Goal: Task Accomplishment & Management: Complete application form

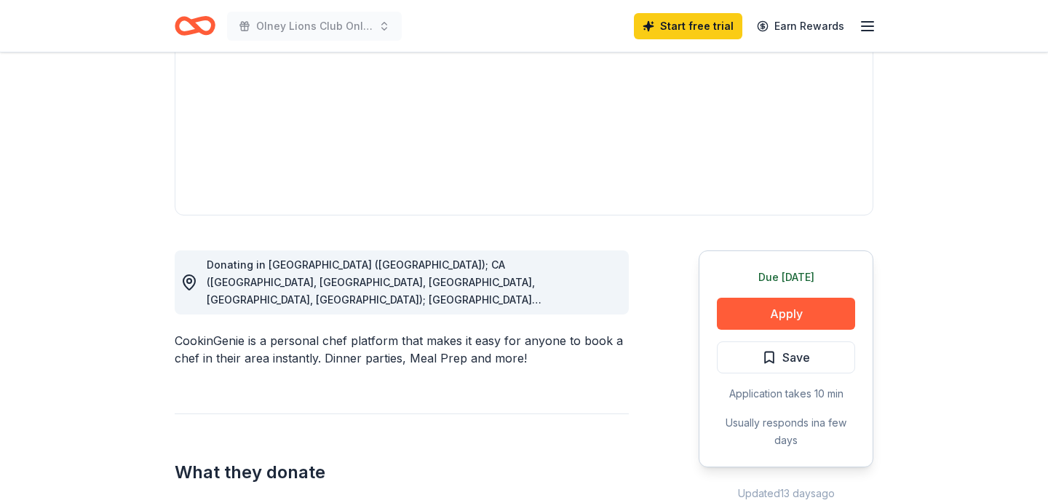
scroll to position [230, 0]
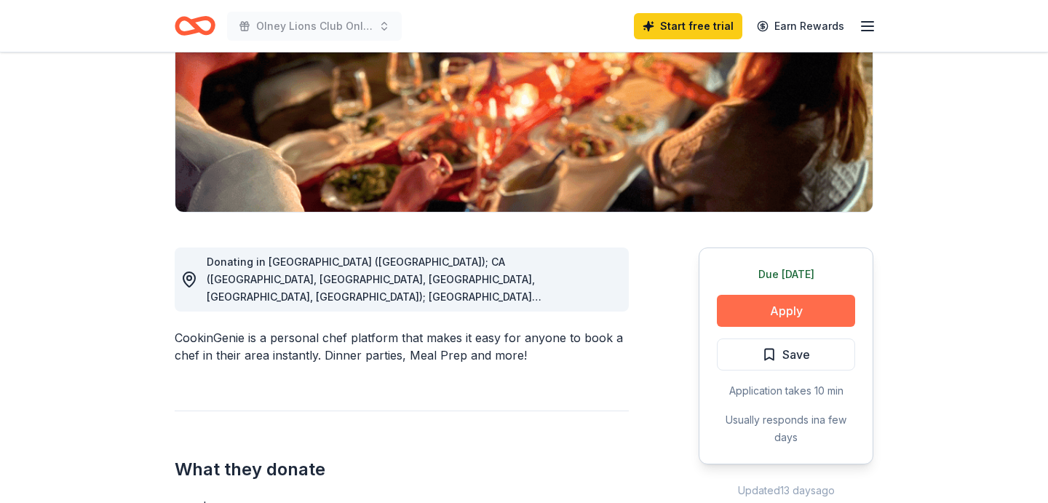
click at [765, 306] on button "Apply" at bounding box center [786, 311] width 138 height 32
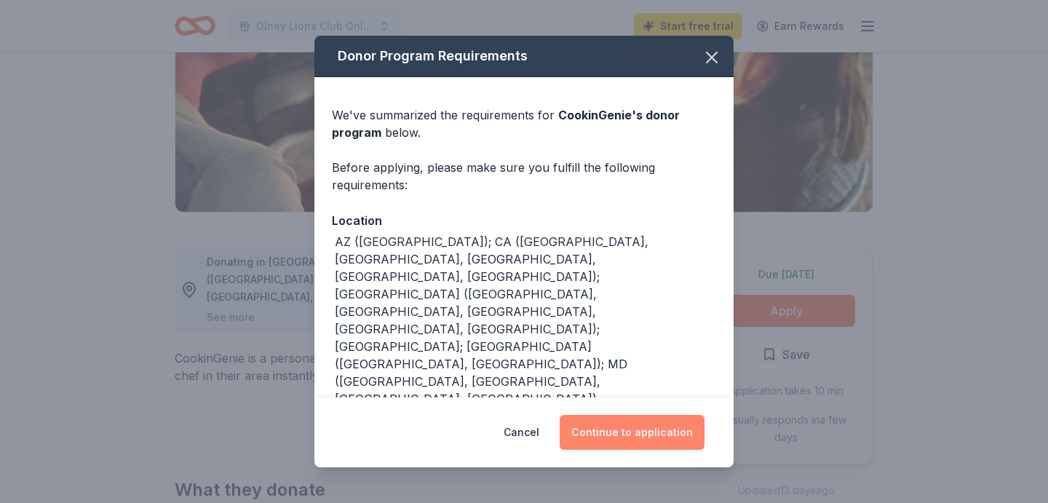
click at [643, 434] on button "Continue to application" at bounding box center [632, 432] width 145 height 35
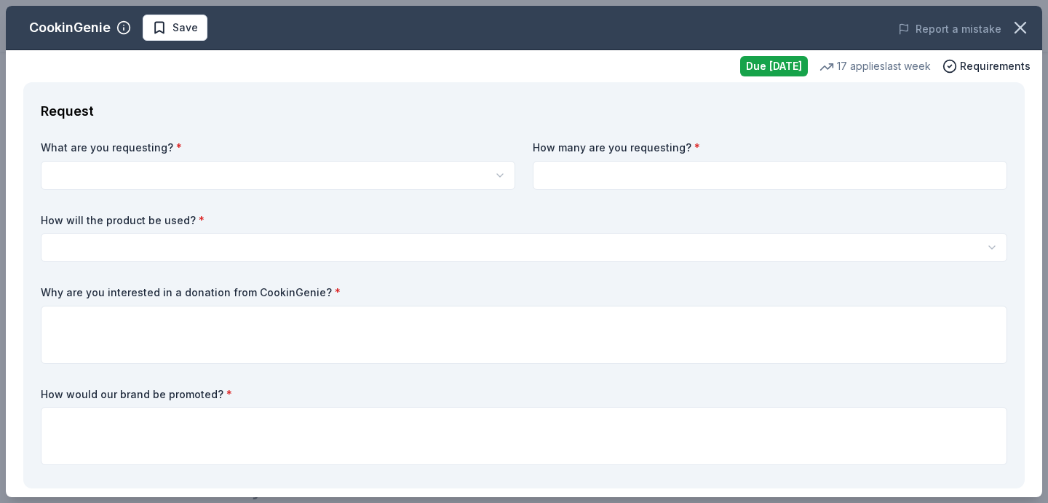
drag, startPoint x: 84, startPoint y: 189, endPoint x: 127, endPoint y: 186, distance: 42.4
click at [90, 188] on div "What are you requesting? * One $200 gift card How many are you requesting? * Ho…" at bounding box center [524, 305] width 967 height 330
click at [196, 145] on label "What are you requesting? *" at bounding box center [278, 147] width 475 height 15
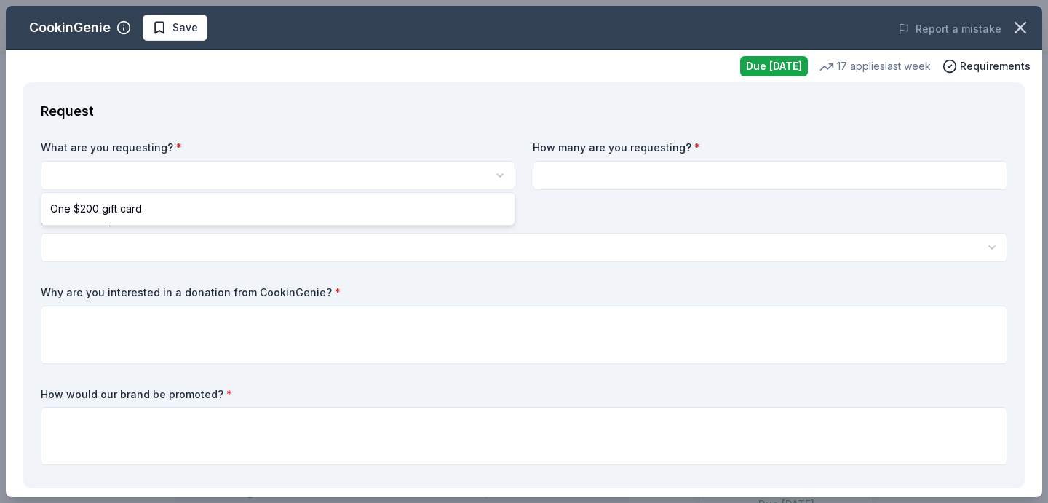
click at [128, 182] on html "10% Olney Lions Club Online Silent Auction and 32nd Olney Open Charity Golf Tou…" at bounding box center [524, 251] width 1048 height 503
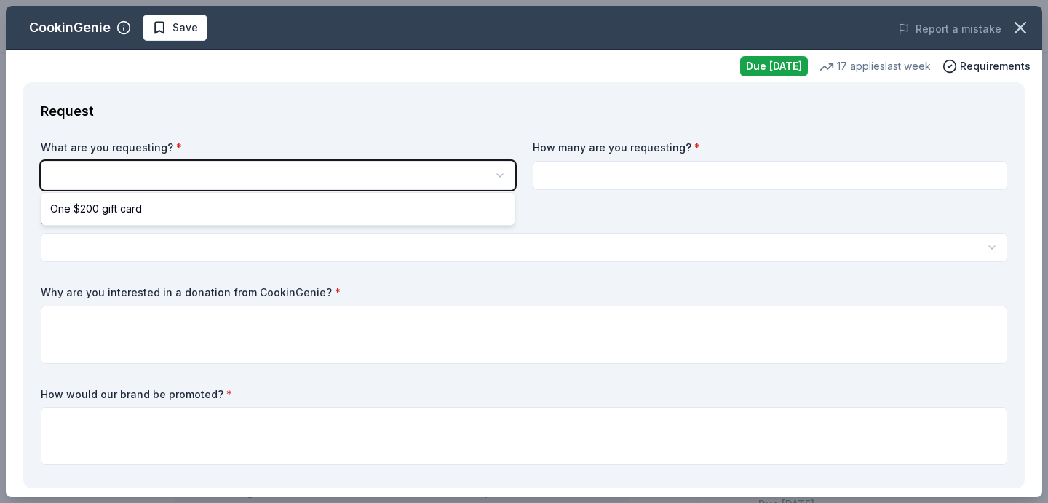
scroll to position [0, 0]
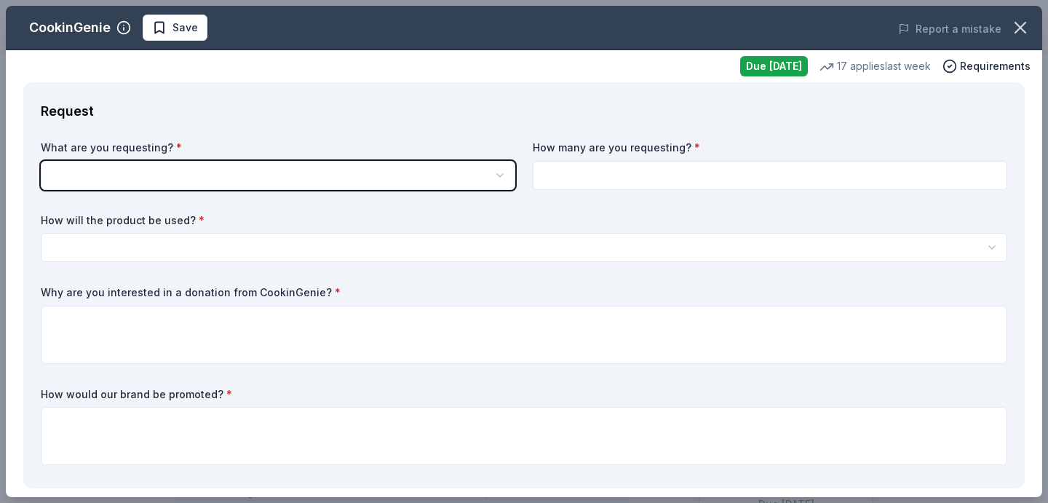
click at [278, 175] on button "button" at bounding box center [278, 175] width 475 height 29
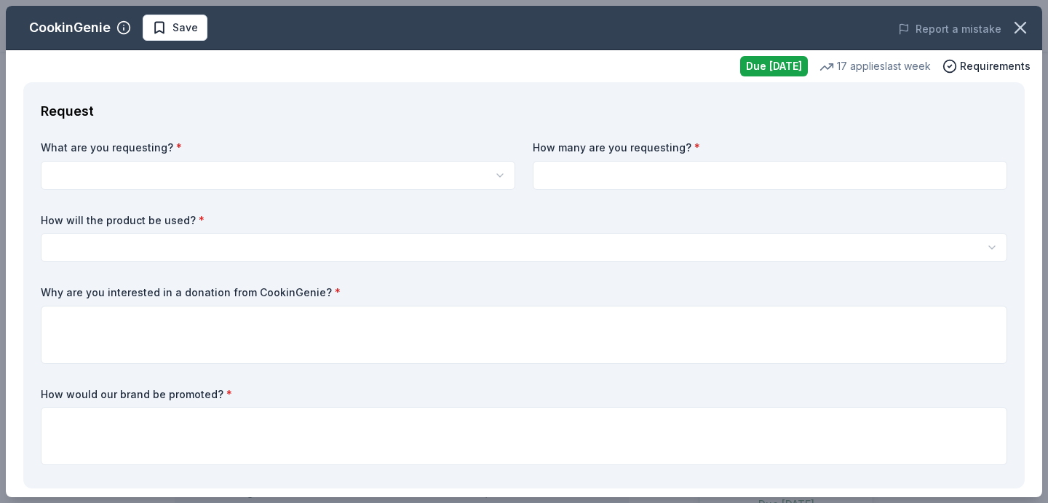
click at [88, 176] on html "10% Olney Lions Club Online Silent Auction and 32nd Olney Open Charity Golf Tou…" at bounding box center [524, 251] width 1048 height 503
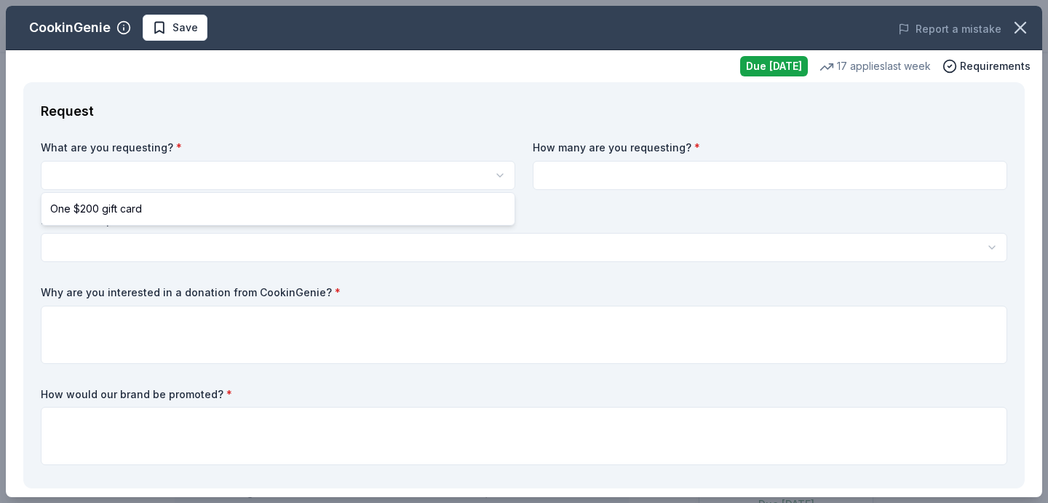
select select "One $200 gift card"
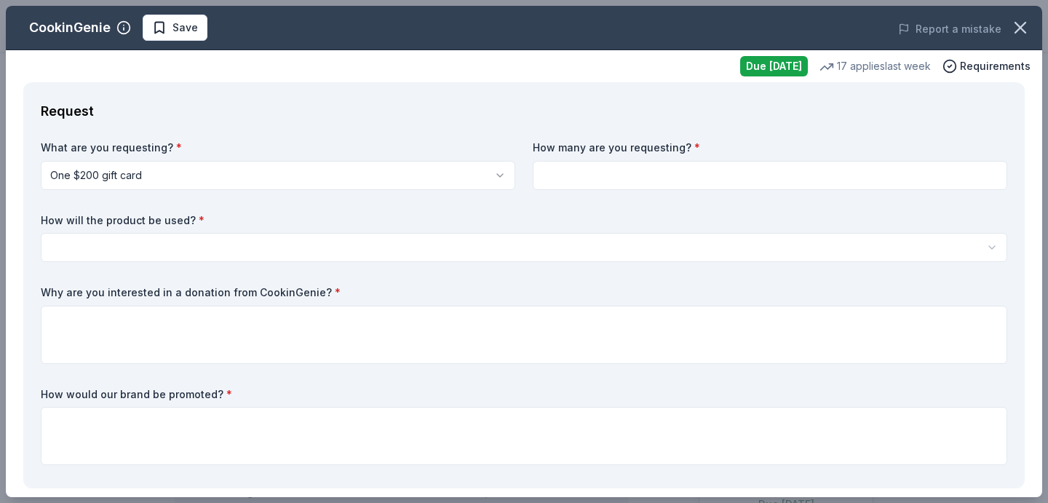
click at [623, 146] on label "How many are you requesting? *" at bounding box center [770, 147] width 475 height 15
click at [654, 145] on label "How many are you requesting? *" at bounding box center [770, 147] width 475 height 15
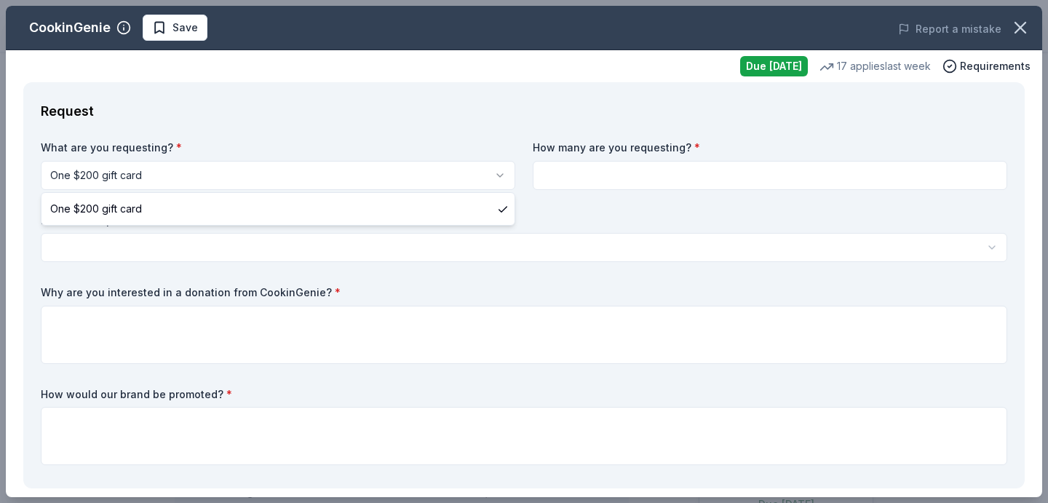
click at [497, 171] on html "10% Olney Lions Club Online Silent Auction and 32nd Olney Open Charity Golf Tou…" at bounding box center [524, 251] width 1048 height 503
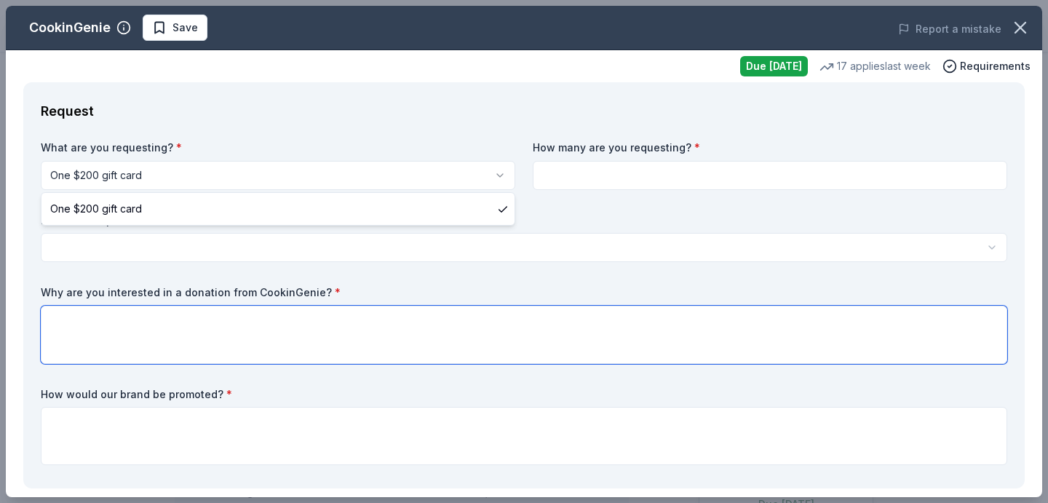
click at [239, 306] on html "10% Olney Lions Club Online Silent Auction and 32nd Olney Open Charity Golf Tou…" at bounding box center [524, 251] width 1048 height 503
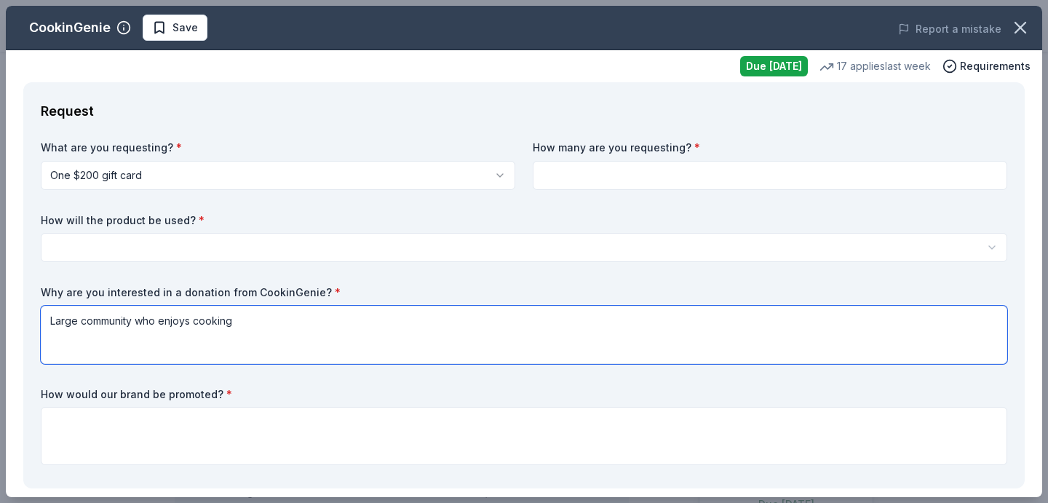
click at [50, 318] on textarea "Large community who enjoys cooking" at bounding box center [524, 335] width 967 height 58
click at [189, 317] on textarea "We. have a large community who enjoys cooking" at bounding box center [524, 335] width 967 height 58
click at [291, 320] on textarea "We. have a large community of people who enjoys cooking" at bounding box center [524, 335] width 967 height 58
click at [344, 323] on textarea "We. have a large community of people who enjoy cooking" at bounding box center [524, 335] width 967 height 58
type textarea "We. have a large community of people who enjoy cooking, sharing information and…"
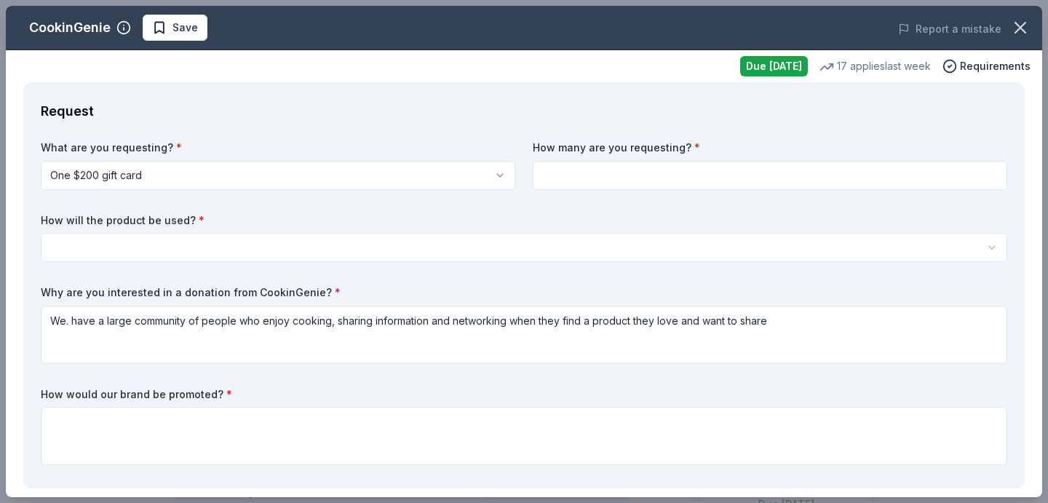
click at [177, 397] on div "How would our brand be promoted? *" at bounding box center [524, 426] width 967 height 79
click at [224, 393] on label "How would our brand be promoted? *" at bounding box center [524, 394] width 967 height 15
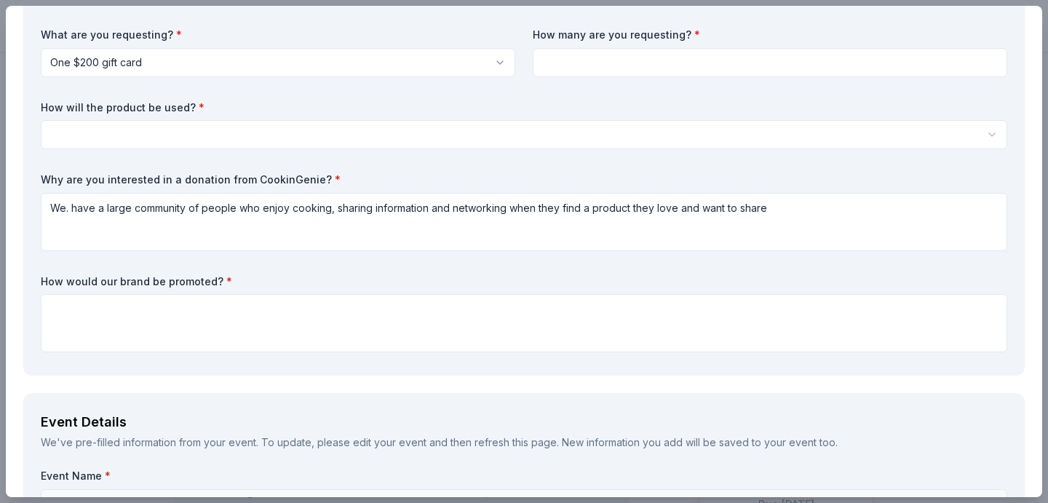
scroll to position [143, 0]
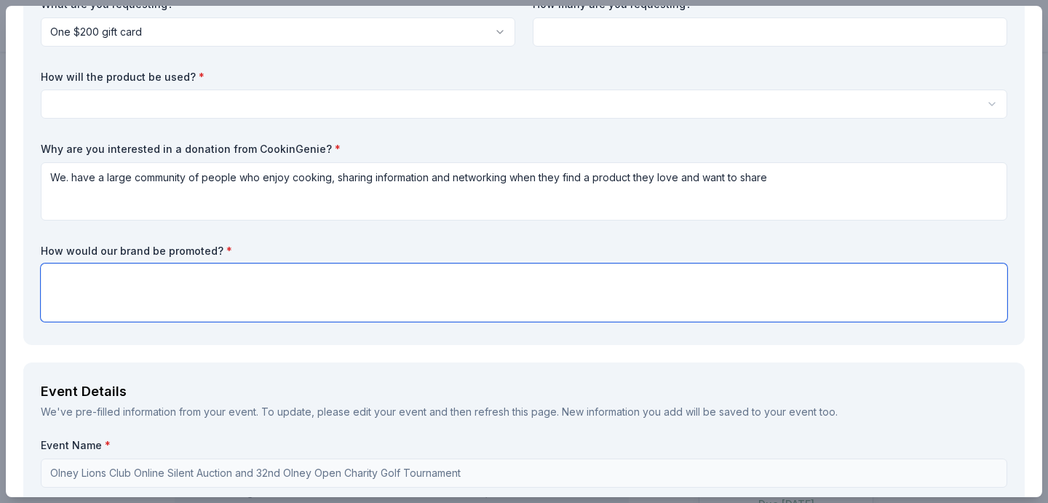
click at [112, 272] on textarea at bounding box center [524, 293] width 967 height 58
click at [48, 274] on textarea "Newspapers," at bounding box center [524, 293] width 967 height 58
click at [231, 274] on textarea "Online Silent Auction, Newspapers," at bounding box center [524, 293] width 967 height 58
click at [156, 275] on textarea "Online Silent Auction, Newspapers, brochures," at bounding box center [524, 293] width 967 height 58
click at [49, 276] on textarea "Online Silent Auction, Newspapers, brochures," at bounding box center [524, 293] width 967 height 58
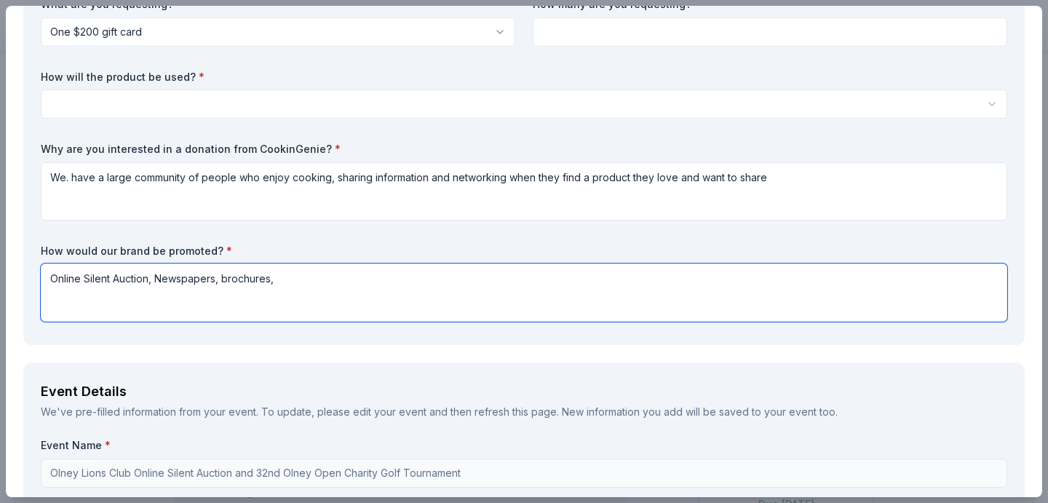
click at [227, 276] on textarea "Online Silent Auction, Newspapers, brochures," at bounding box center [524, 293] width 967 height 58
click at [295, 281] on textarea "Online Silent Auction, Newspapers, Brochures," at bounding box center [524, 291] width 967 height 58
click at [155, 274] on textarea "Online Silent Auction, Newspapers, Brochures," at bounding box center [524, 291] width 967 height 58
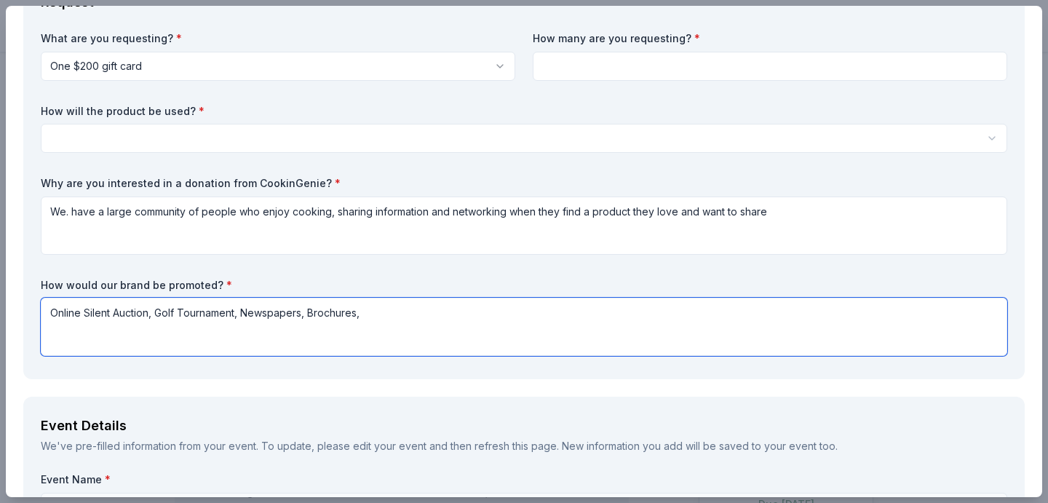
scroll to position [103, 0]
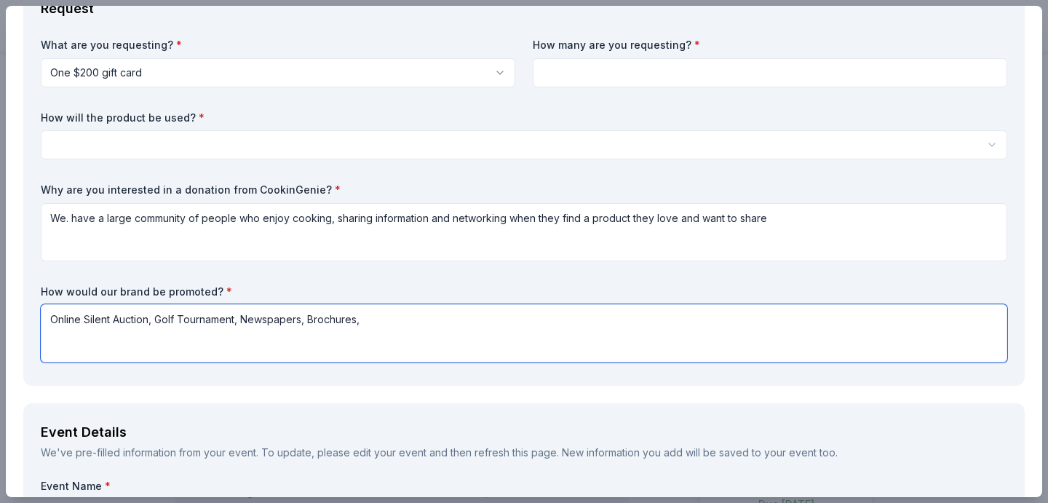
click at [157, 318] on textarea "Online Silent Auction, Golf Tournament, Newspapers, Brochures," at bounding box center [524, 333] width 967 height 58
click at [47, 315] on textarea "Online Silent Auction, 32nd Olney Open Golf Tournament, Newspapers, Brochures," at bounding box center [524, 333] width 967 height 58
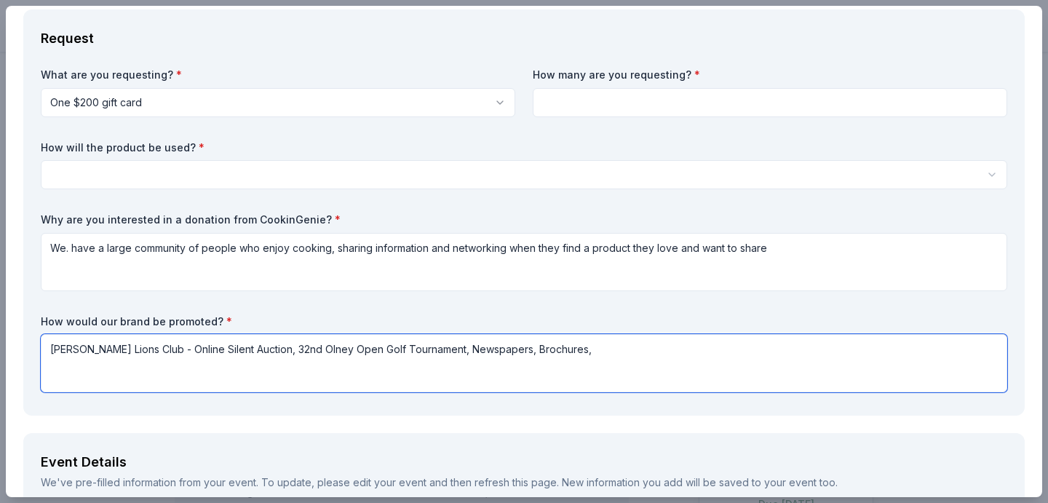
scroll to position [68, 0]
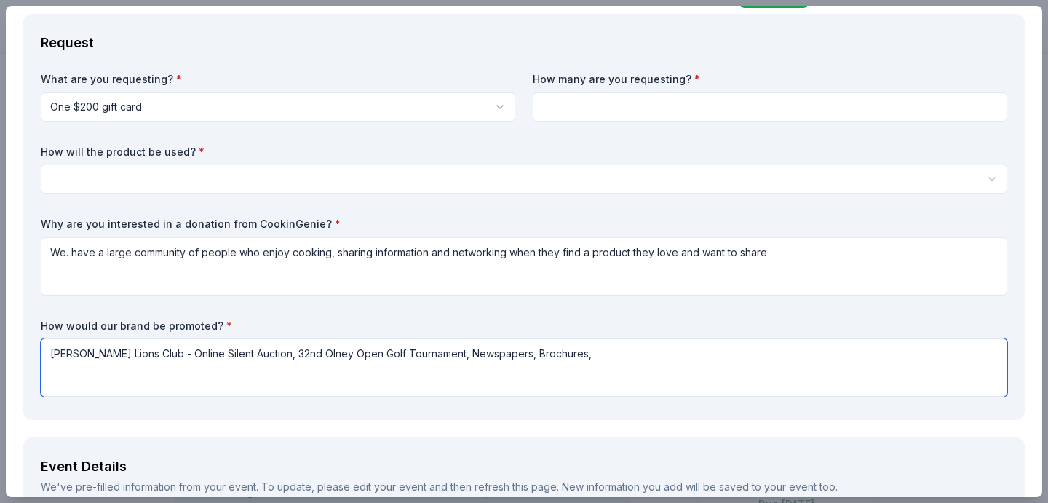
click at [542, 355] on textarea "[PERSON_NAME] Lions Club - Online Silent Auction, 32nd Olney Open Golf Tourname…" at bounding box center [524, 367] width 967 height 58
click at [421, 352] on textarea "[PERSON_NAME] Lions Club - Online Silent Auction, 32nd Olney Open Golf Tourname…" at bounding box center [524, 367] width 967 height 58
click at [617, 359] on textarea "[PERSON_NAME] Lions Club - Online Silent Auction, 32nd Olney Open Golf Tourname…" at bounding box center [524, 367] width 967 height 58
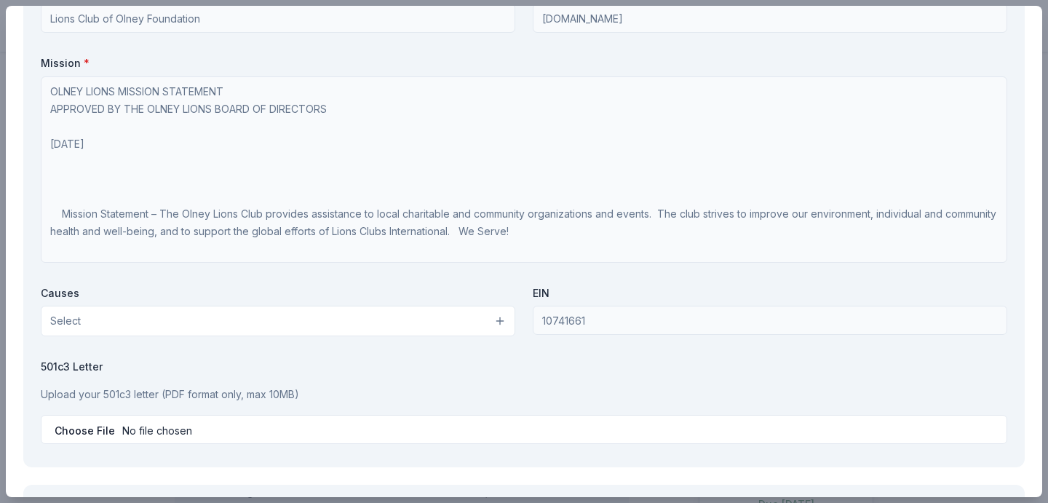
scroll to position [1616, 0]
type textarea "[PERSON_NAME] Lions Club - Online Silent Auction, 32nd Olney Open Golf Tourname…"
drag, startPoint x: 68, startPoint y: 313, endPoint x: 76, endPoint y: 314, distance: 8.9
click at [68, 314] on span "Select" at bounding box center [65, 320] width 31 height 17
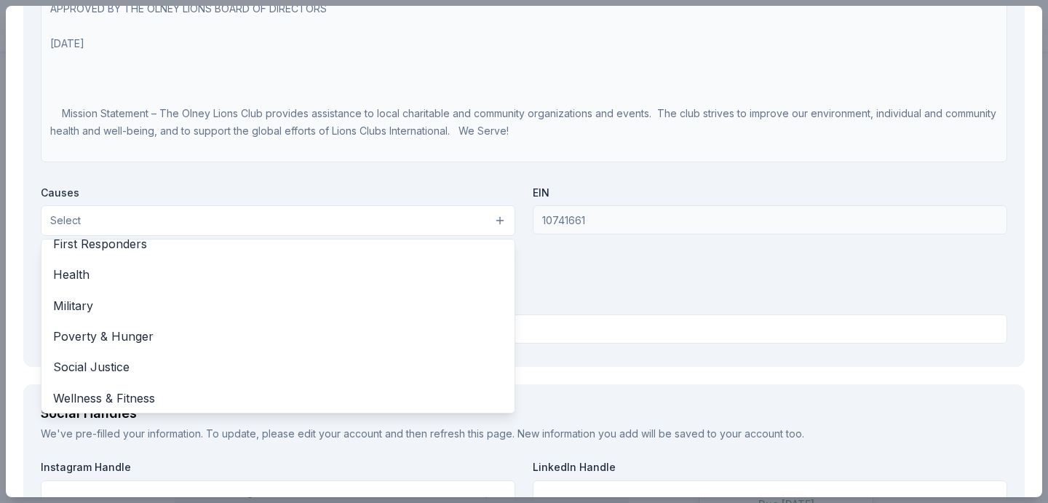
scroll to position [1717, 0]
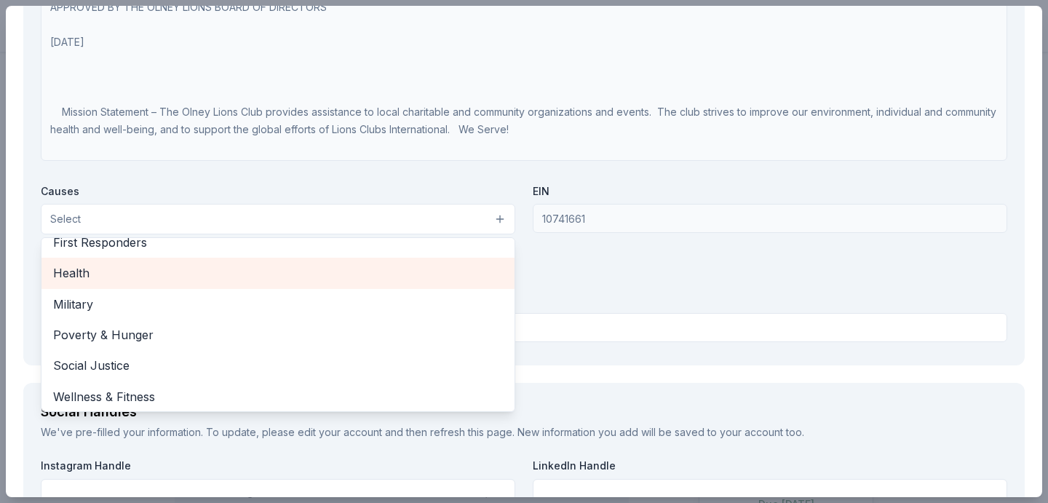
click at [41, 264] on div "Health" at bounding box center [277, 273] width 473 height 31
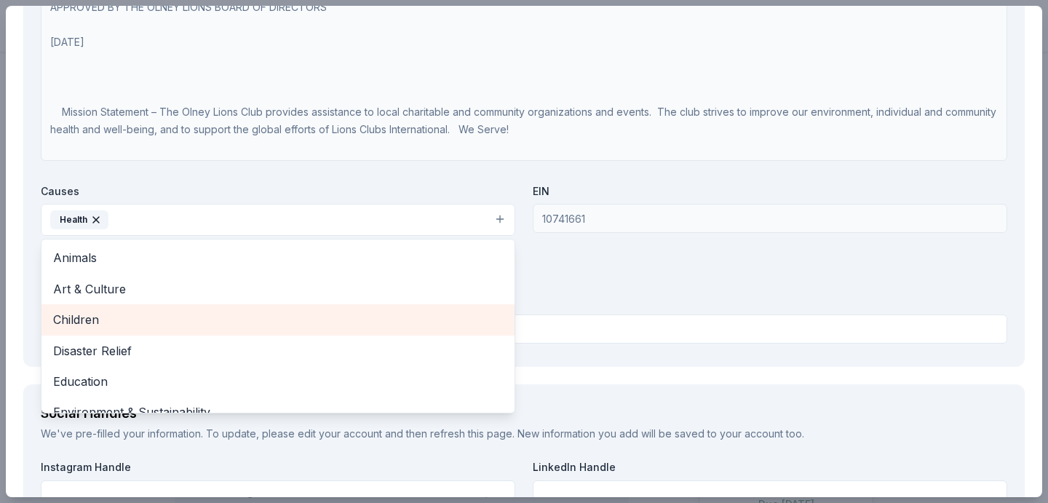
scroll to position [0, 0]
click at [82, 310] on span "Children" at bounding box center [278, 319] width 450 height 19
click at [98, 314] on span "Disaster Relief" at bounding box center [278, 319] width 450 height 19
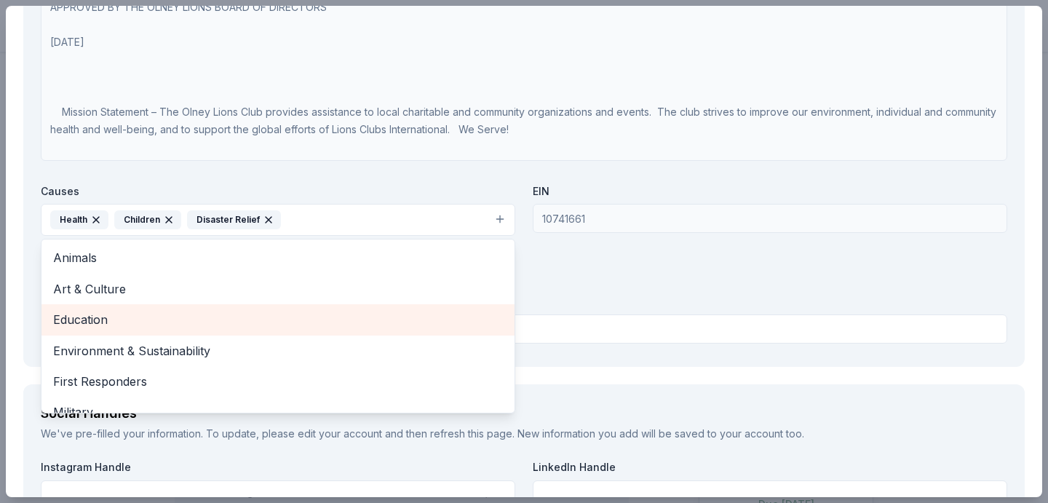
click at [91, 314] on span "Education" at bounding box center [278, 319] width 450 height 19
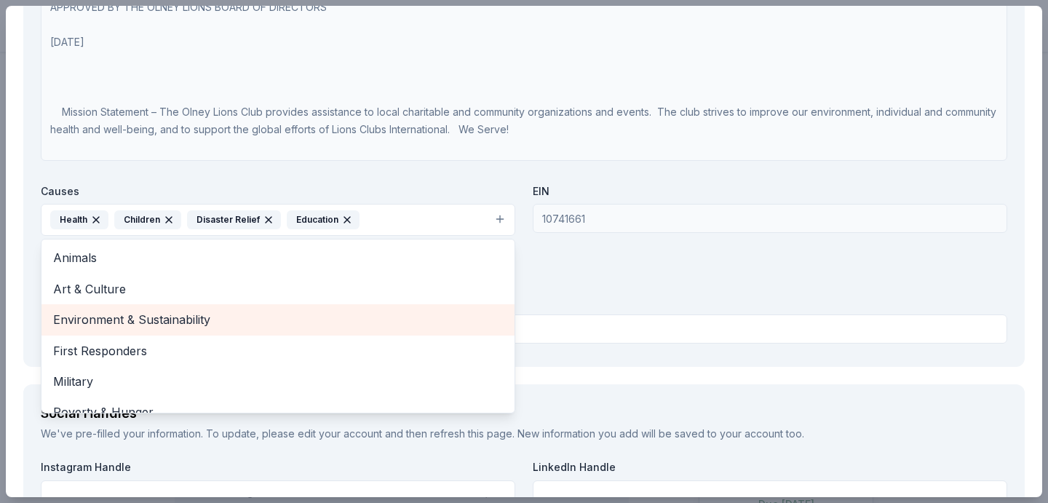
click at [100, 313] on span "Environment & Sustainability" at bounding box center [278, 319] width 450 height 19
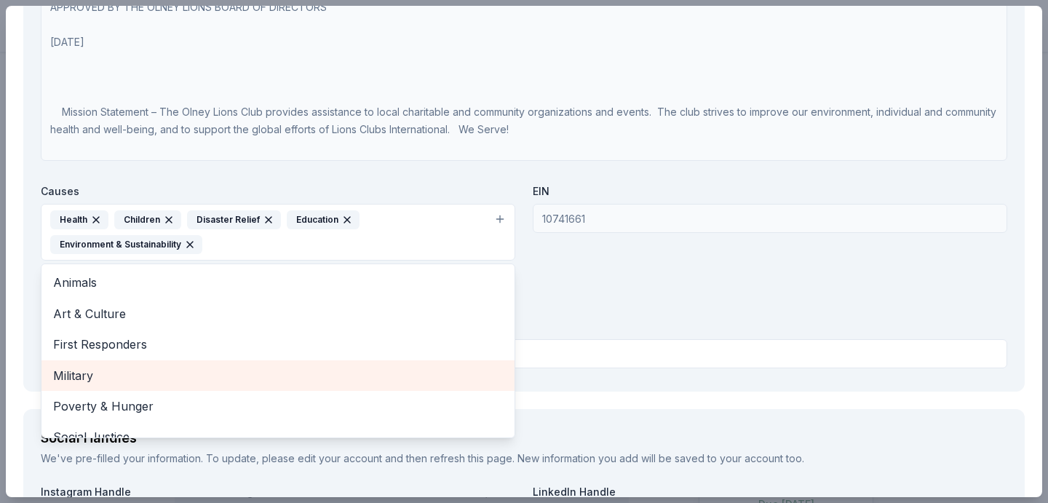
click at [90, 369] on span "Military" at bounding box center [278, 375] width 450 height 19
click at [116, 370] on span "Poverty & Hunger" at bounding box center [278, 375] width 450 height 19
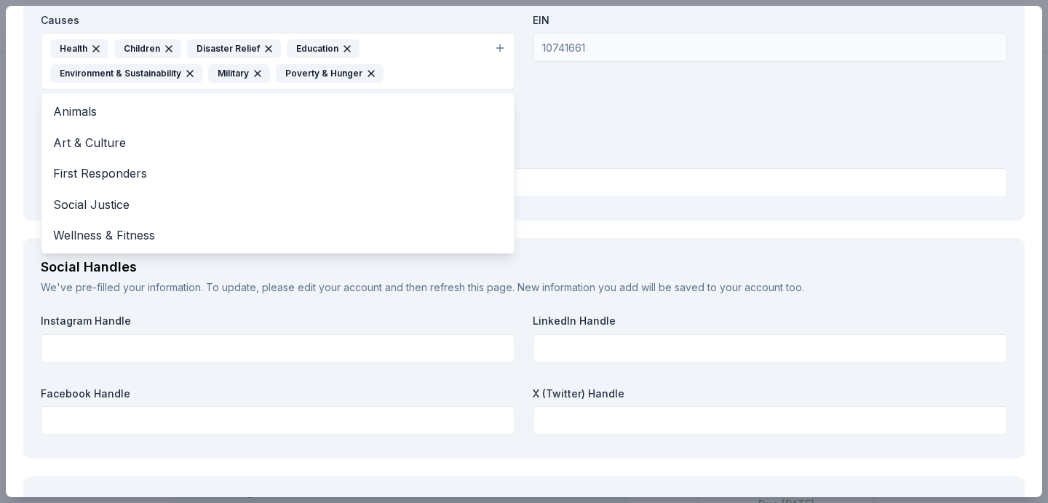
scroll to position [1892, 0]
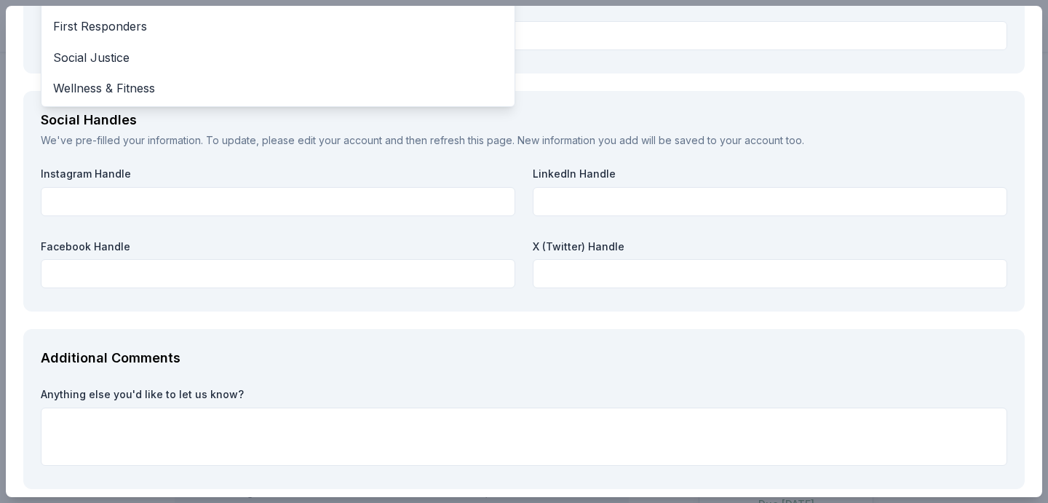
drag, startPoint x: 52, startPoint y: 262, endPoint x: 71, endPoint y: 266, distance: 18.6
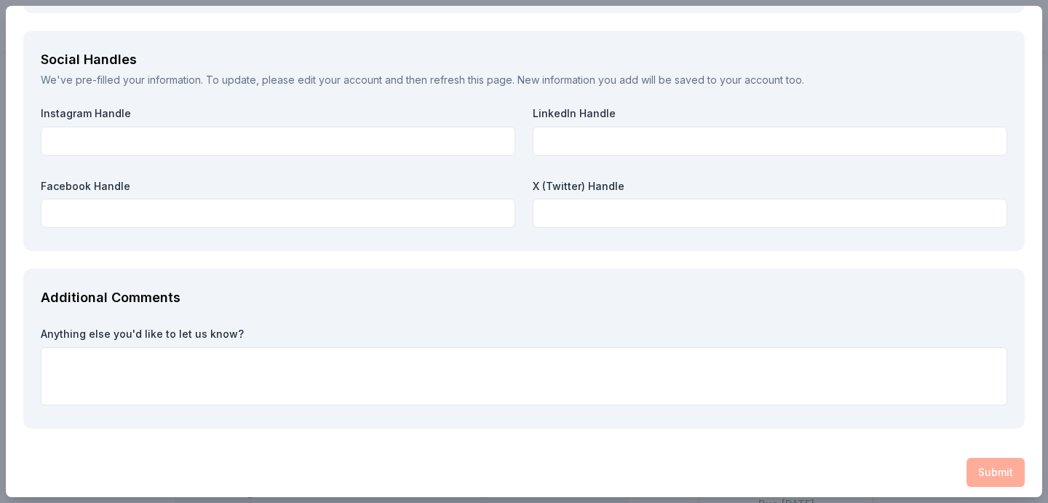
scroll to position [2095, 0]
drag, startPoint x: 100, startPoint y: 358, endPoint x: 110, endPoint y: 360, distance: 9.7
click at [101, 359] on textarea at bounding box center [524, 377] width 967 height 58
type textarea "O"
click at [976, 465] on div "Submit" at bounding box center [524, 473] width 1002 height 29
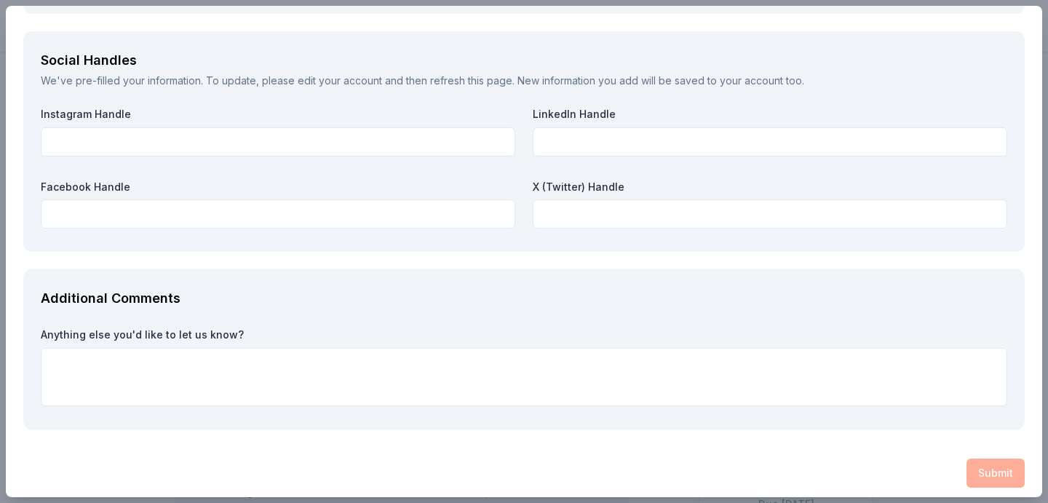
drag, startPoint x: 994, startPoint y: 464, endPoint x: 882, endPoint y: 435, distance: 116.3
click at [994, 463] on div "Submit" at bounding box center [524, 473] width 1002 height 29
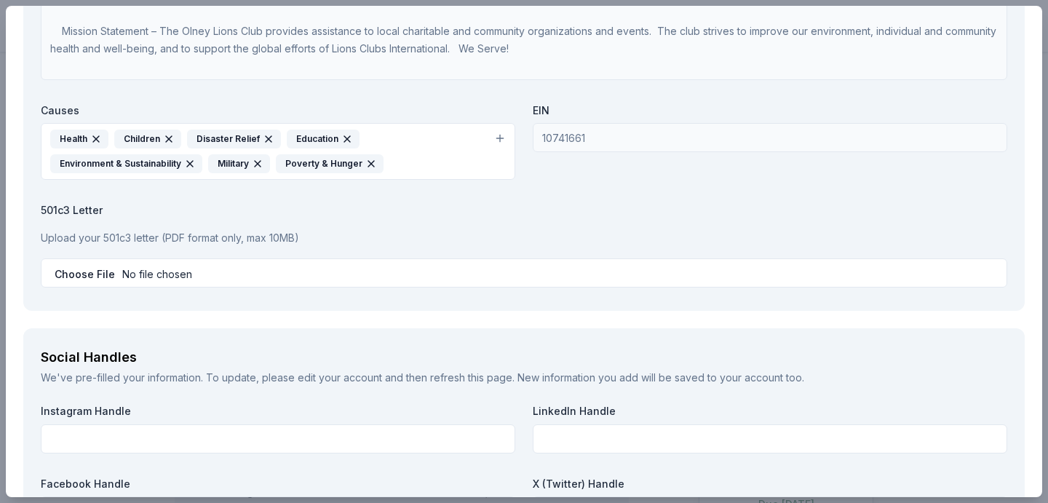
scroll to position [1805, 0]
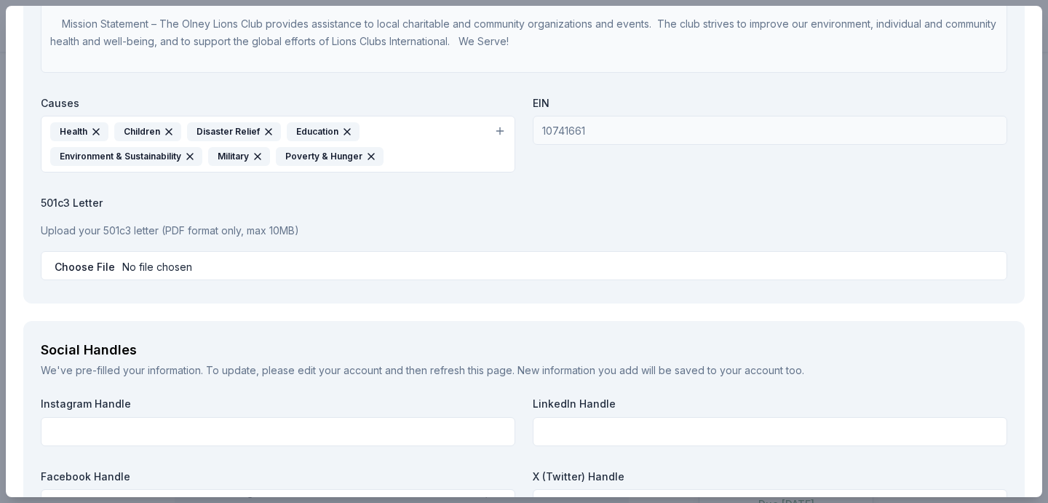
drag, startPoint x: 507, startPoint y: 124, endPoint x: 515, endPoint y: 127, distance: 9.2
click at [507, 124] on button "Health Children Disaster Relief Education Environment & Sustainability Military…" at bounding box center [278, 144] width 475 height 57
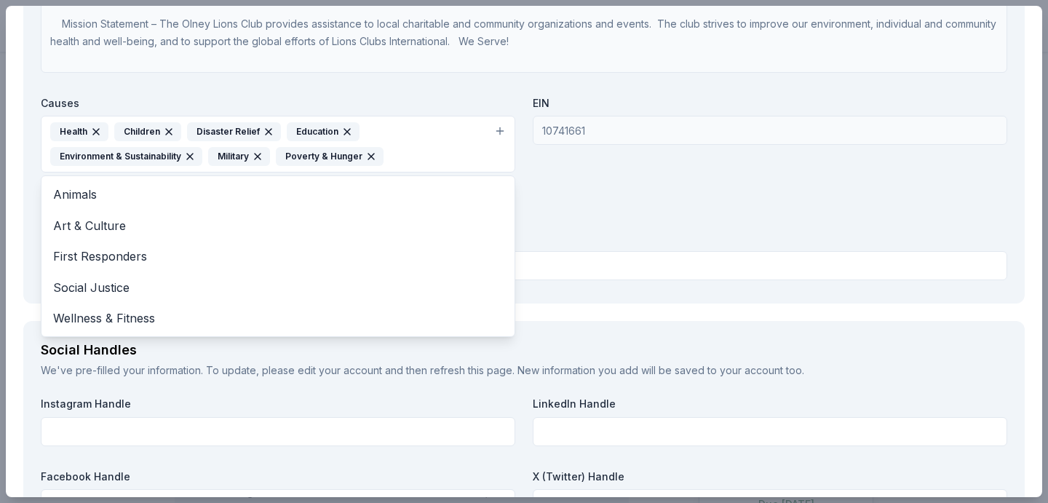
drag, startPoint x: 716, startPoint y: 250, endPoint x: 695, endPoint y: 261, distance: 23.8
click at [714, 250] on div "Organization Name * Lions Club of Olney Foundation Organization Website [DOMAIN…" at bounding box center [524, 40] width 967 height 492
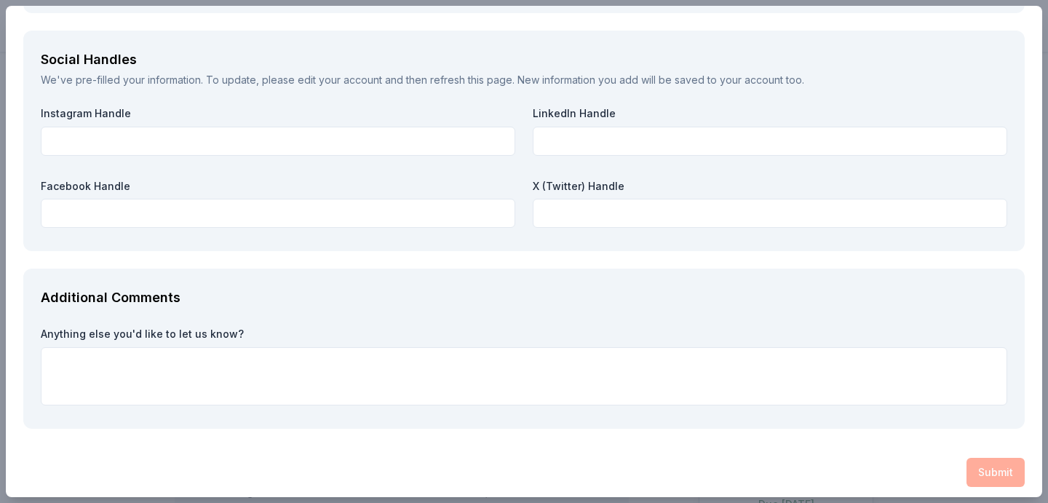
scroll to position [2095, 0]
click at [123, 180] on label "Facebook Handle" at bounding box center [278, 187] width 475 height 15
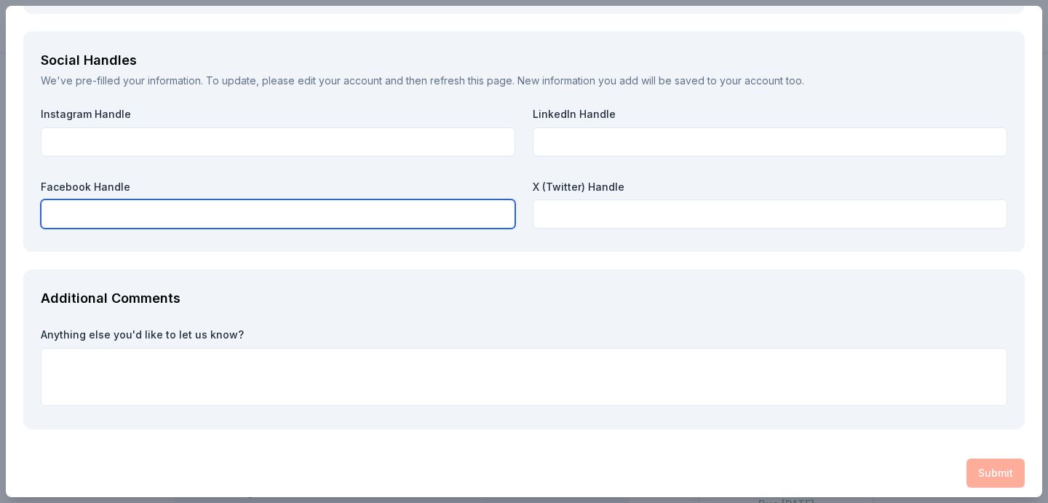
click at [125, 201] on input "text" at bounding box center [278, 213] width 475 height 29
type input "[DOMAIN_NAME]"
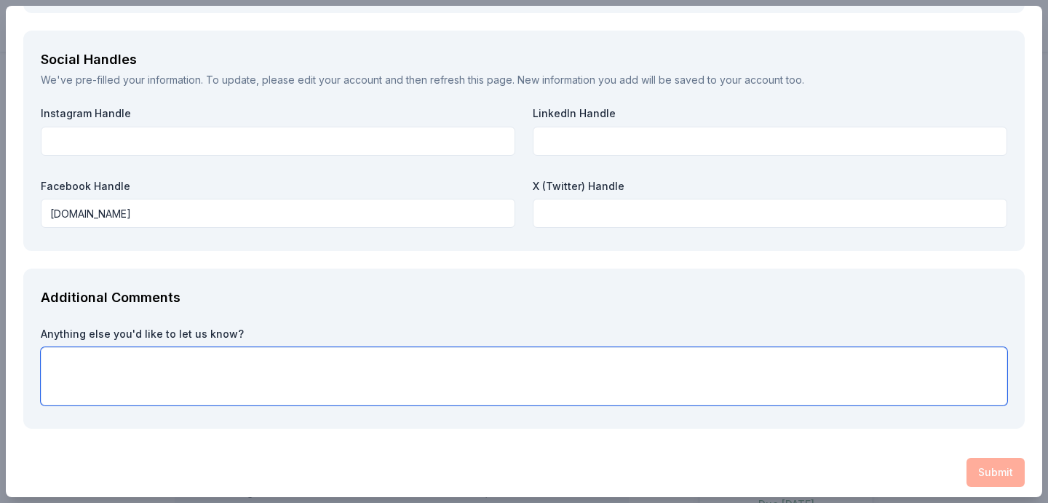
click at [259, 373] on textarea at bounding box center [524, 376] width 967 height 58
type textarea "T"
type textarea "Our thanks for your kind consideration."
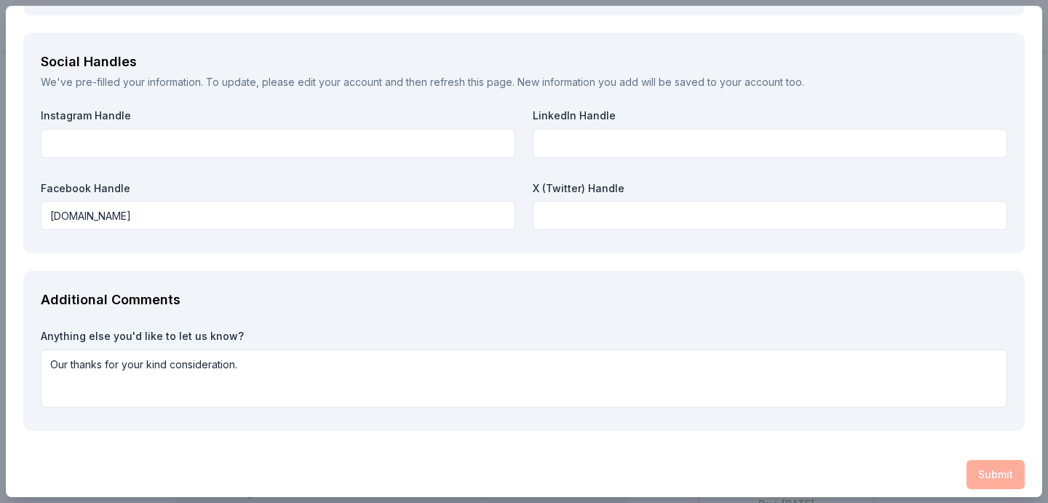
drag, startPoint x: 320, startPoint y: 416, endPoint x: 344, endPoint y: 429, distance: 27.1
click at [325, 418] on div "Additional Comments Anything else you'd like to let us know? Our thanks for you…" at bounding box center [524, 351] width 1002 height 160
drag, startPoint x: 890, startPoint y: 435, endPoint x: 965, endPoint y: 464, distance: 80.2
click at [997, 468] on div "Submit" at bounding box center [524, 474] width 1002 height 29
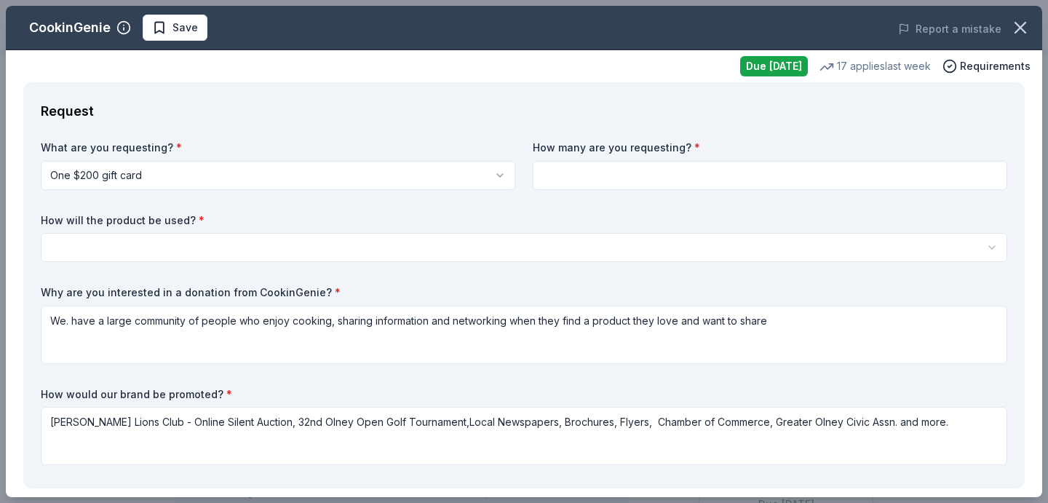
scroll to position [0, 0]
click at [647, 149] on label "How many are you requesting? *" at bounding box center [770, 147] width 475 height 15
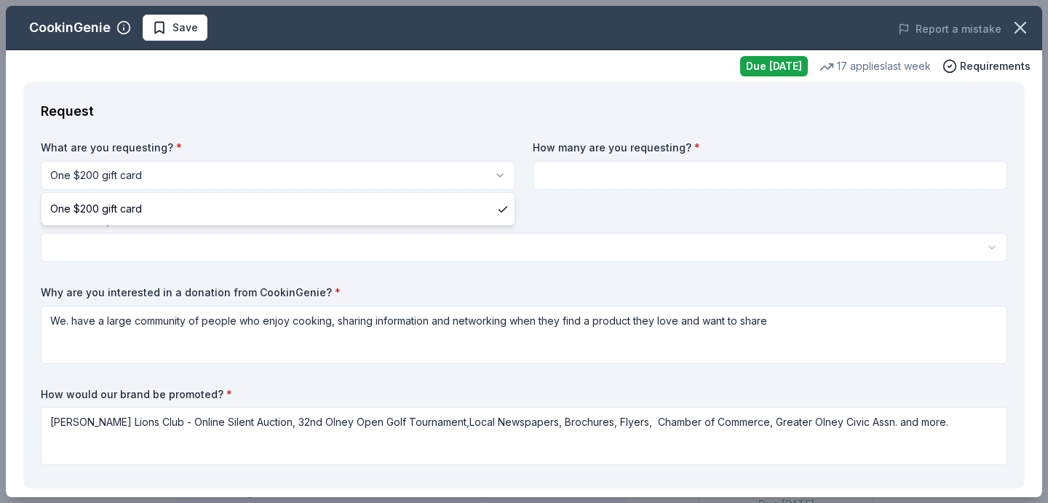
click at [496, 172] on html "10% Olney Lions Club Online Silent Auction and 32nd Olney Open Charity Golf Tou…" at bounding box center [524, 251] width 1048 height 503
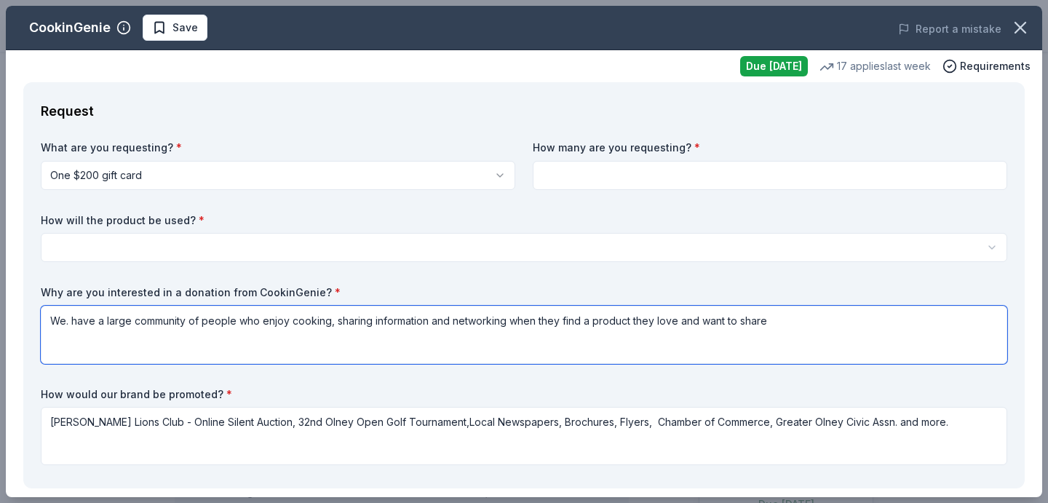
click at [461, 338] on html "10% Olney Lions Club Online Silent Auction and 32nd Olney Open Charity Golf Tou…" at bounding box center [524, 251] width 1048 height 503
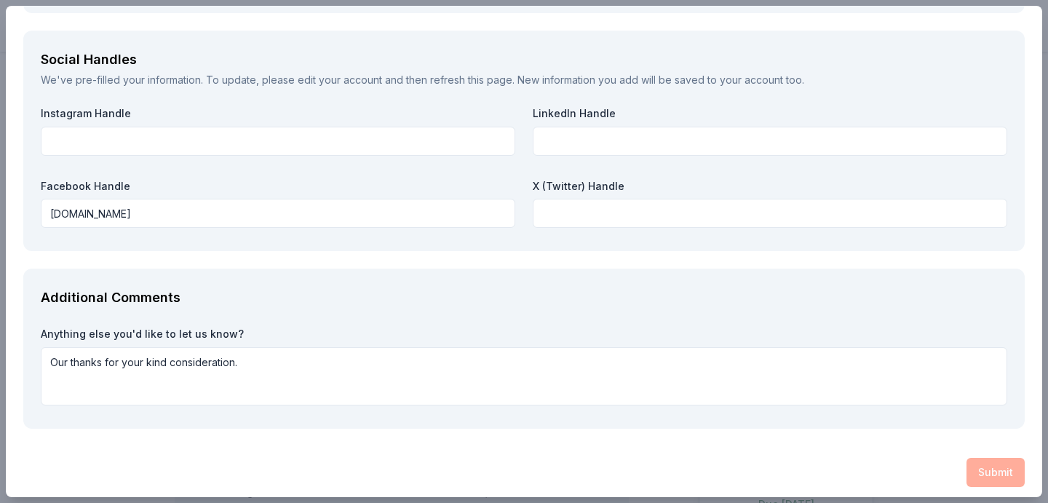
scroll to position [2095, 0]
click at [1009, 474] on div "Submit" at bounding box center [524, 473] width 1002 height 29
click at [1009, 469] on div "Submit" at bounding box center [524, 473] width 1002 height 29
click at [1006, 468] on div "Submit" at bounding box center [524, 473] width 1002 height 29
click at [1004, 469] on div "Submit" at bounding box center [524, 473] width 1002 height 29
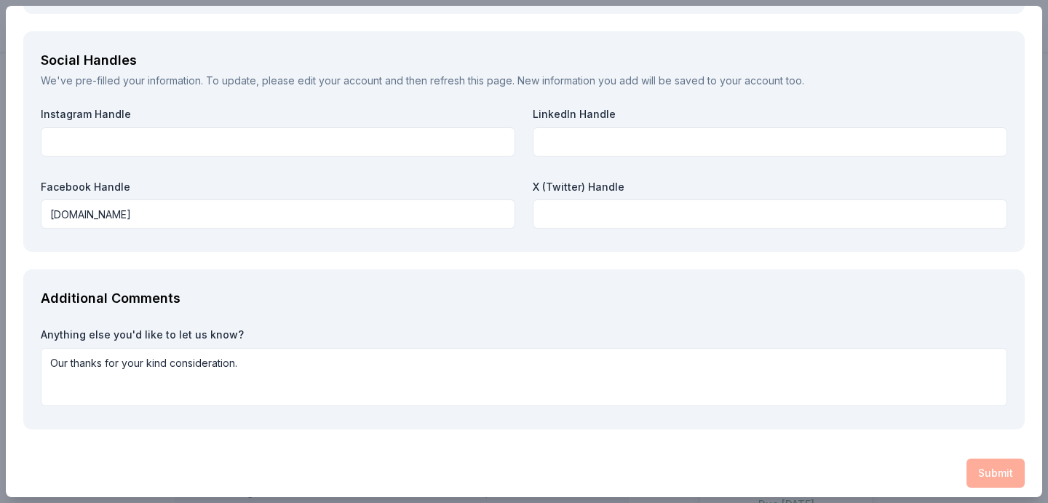
click at [1000, 470] on div "Submit" at bounding box center [524, 473] width 1002 height 29
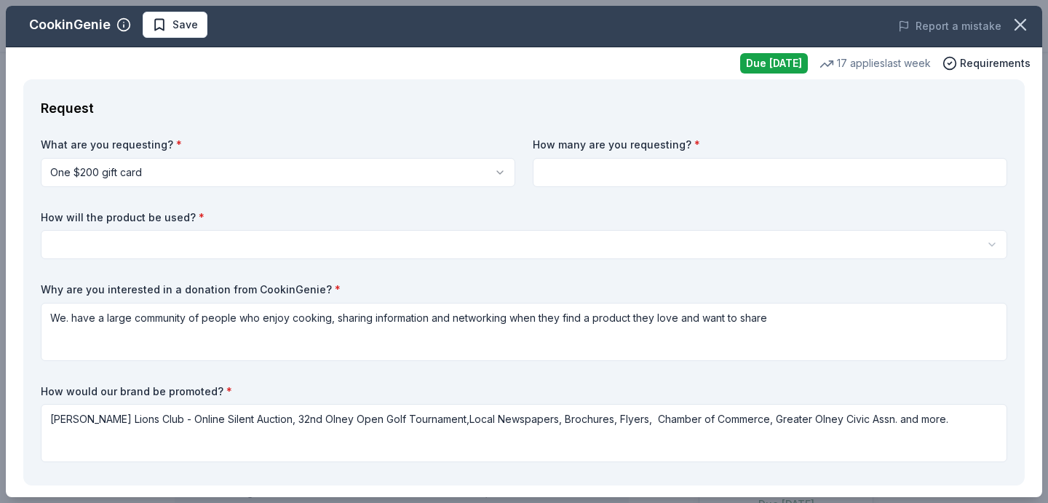
scroll to position [4, 0]
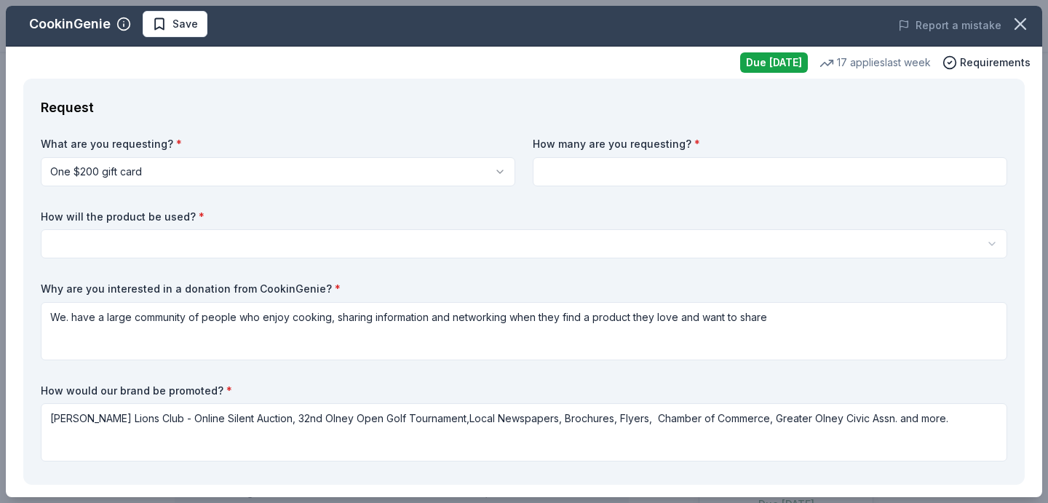
drag, startPoint x: 189, startPoint y: 20, endPoint x: 199, endPoint y: 24, distance: 10.8
click at [191, 20] on span "Save" at bounding box center [185, 23] width 25 height 17
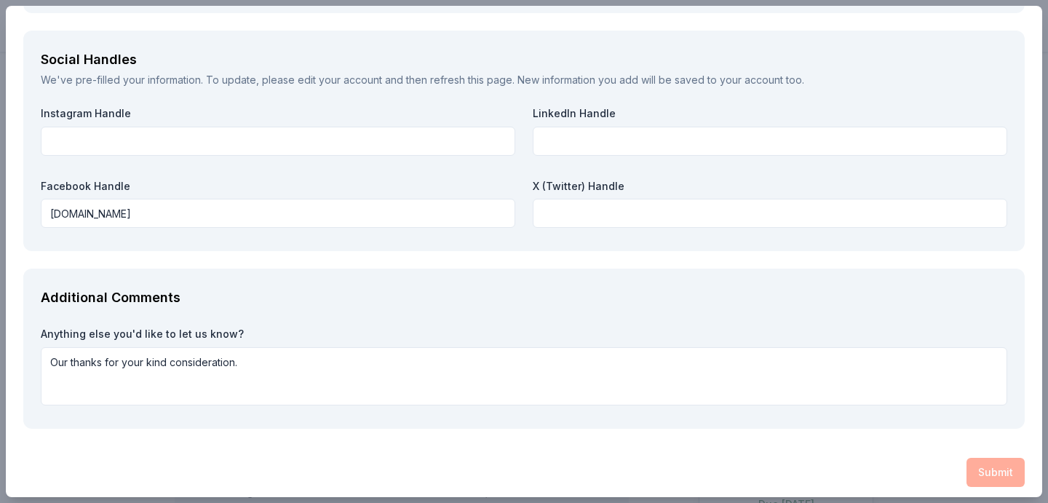
scroll to position [2095, 0]
click at [989, 463] on div "Submit" at bounding box center [524, 473] width 1002 height 29
drag, startPoint x: 989, startPoint y: 463, endPoint x: 973, endPoint y: 455, distance: 17.9
click at [988, 462] on div "Submit" at bounding box center [524, 473] width 1002 height 29
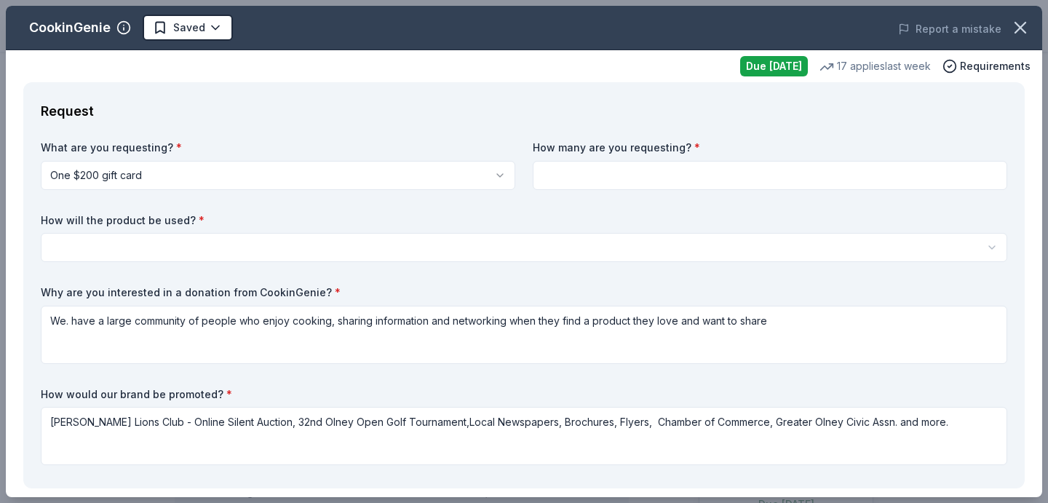
scroll to position [0, 0]
drag, startPoint x: 959, startPoint y: 65, endPoint x: 964, endPoint y: 73, distance: 9.1
click at [957, 66] on circle "button" at bounding box center [950, 66] width 12 height 12
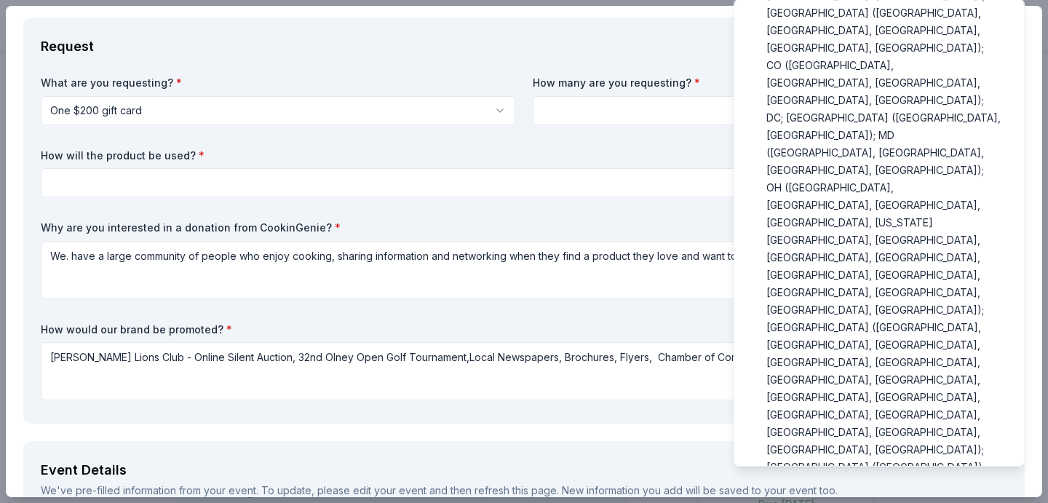
scroll to position [78, 0]
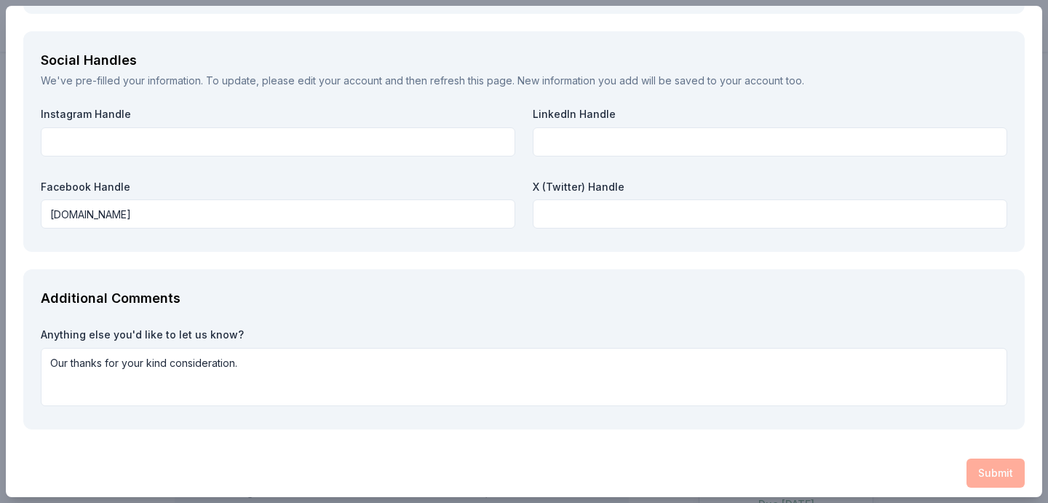
drag, startPoint x: 978, startPoint y: 462, endPoint x: 986, endPoint y: 464, distance: 8.9
click at [981, 462] on div "Submit" at bounding box center [524, 473] width 1002 height 29
click at [984, 462] on div "Submit" at bounding box center [524, 475] width 1002 height 29
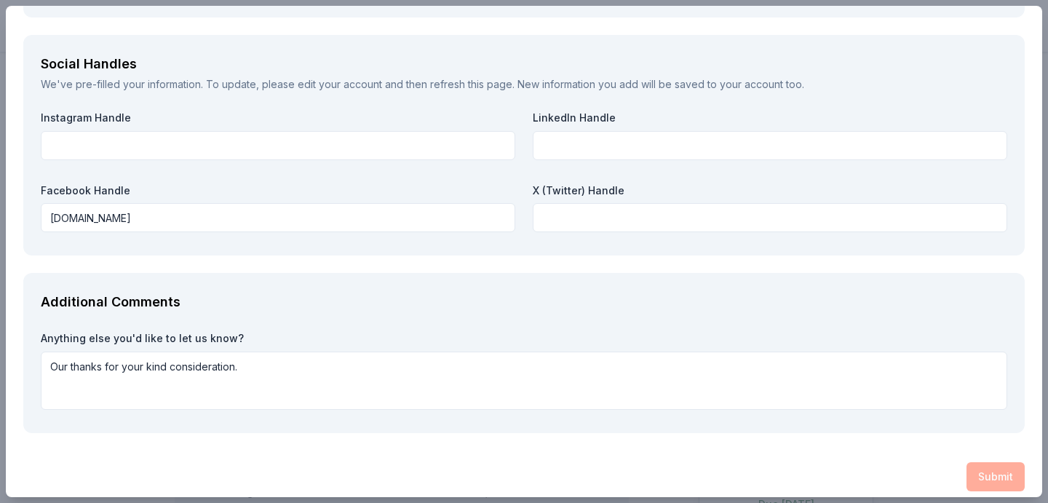
click at [989, 468] on div "Submit" at bounding box center [524, 476] width 1002 height 29
click at [990, 467] on div "Submit" at bounding box center [524, 476] width 1002 height 29
drag, startPoint x: 1018, startPoint y: 475, endPoint x: 973, endPoint y: 466, distance: 46.1
click at [977, 467] on div "Submit" at bounding box center [524, 476] width 1002 height 29
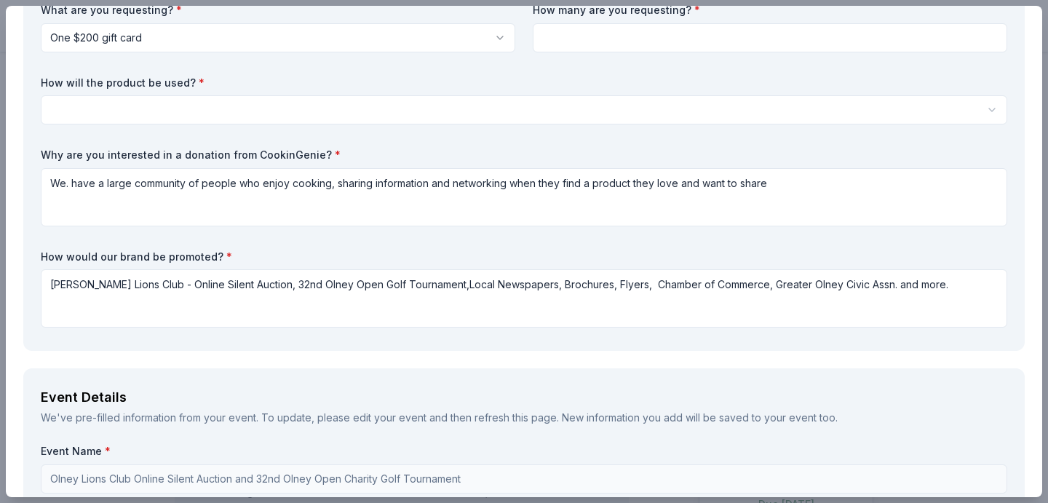
scroll to position [0, 0]
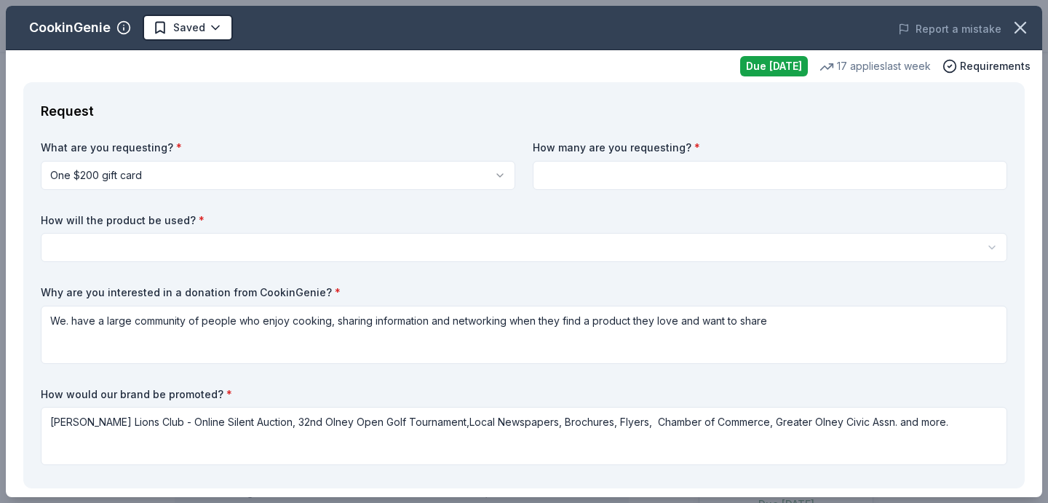
drag, startPoint x: 763, startPoint y: 71, endPoint x: 770, endPoint y: 75, distance: 8.5
click at [762, 71] on div "Due [DATE]" at bounding box center [774, 66] width 68 height 20
drag, startPoint x: 777, startPoint y: 66, endPoint x: 834, endPoint y: 74, distance: 58.0
click at [780, 67] on div "Due [DATE]" at bounding box center [774, 66] width 68 height 20
click at [868, 71] on div "17 applies last week" at bounding box center [875, 66] width 111 height 17
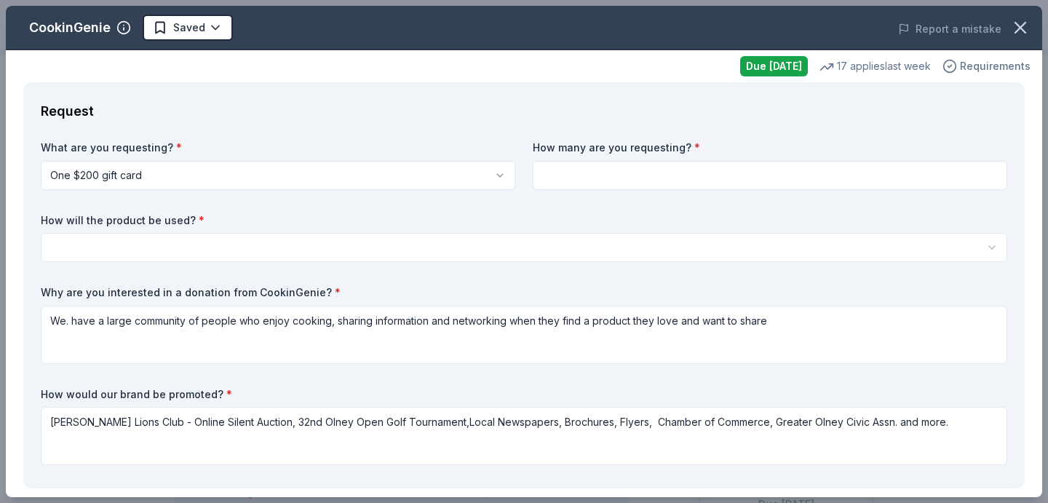
click at [993, 66] on span "Requirements" at bounding box center [995, 66] width 71 height 17
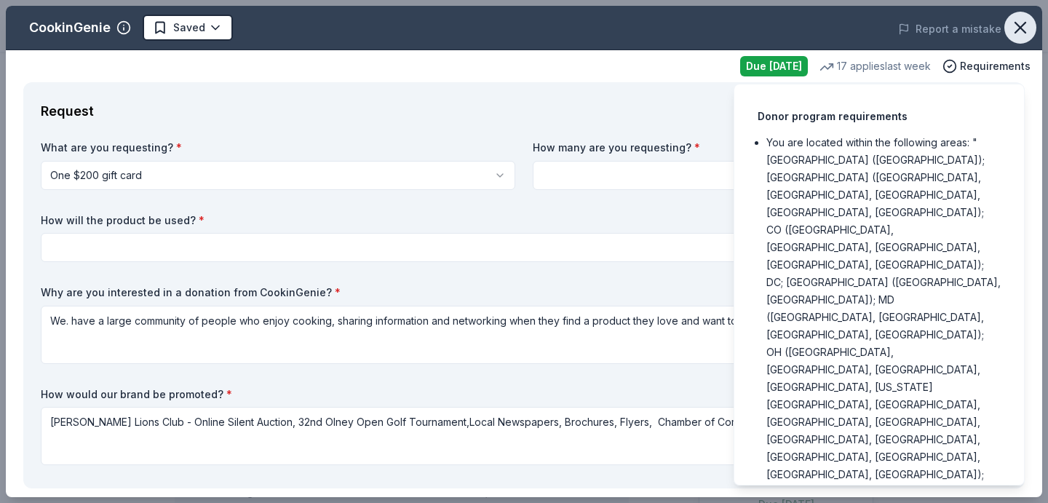
click at [1018, 26] on icon "button" at bounding box center [1020, 28] width 10 height 10
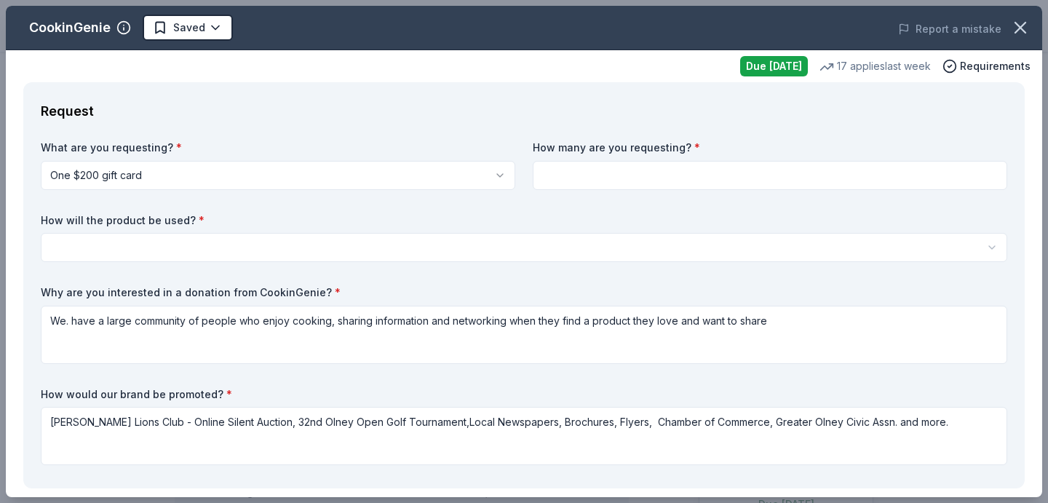
scroll to position [4, 0]
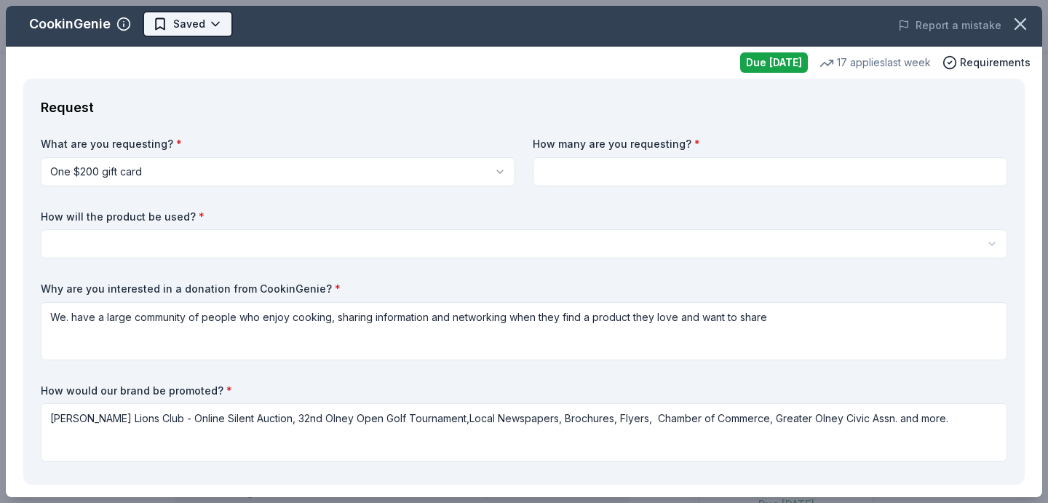
click at [212, 23] on html "10% Olney Lions Club Online Silent Auction and 32nd Olney Open Charity Golf Tou…" at bounding box center [524, 251] width 1048 height 503
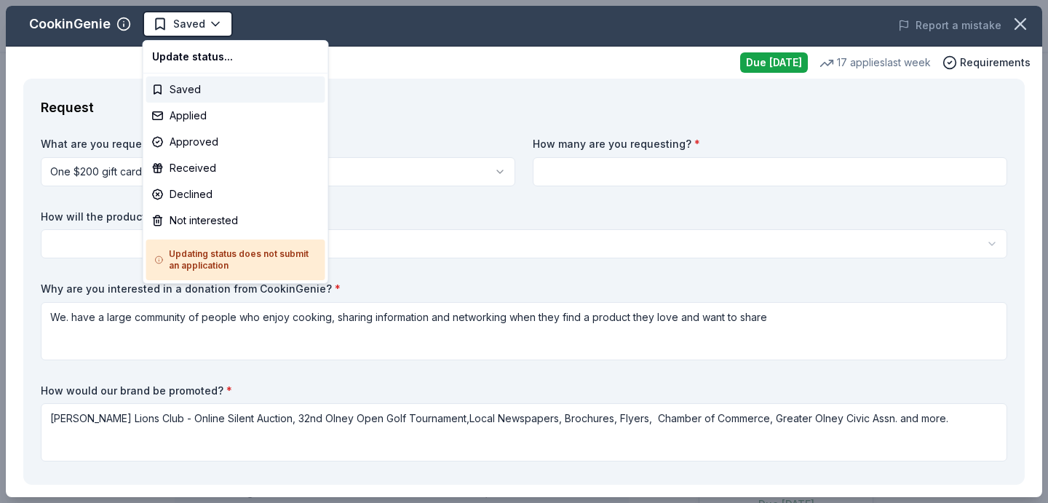
click at [245, 262] on h5 "Updating status does not submit an application" at bounding box center [236, 259] width 162 height 23
click at [392, 252] on html "10% Olney Lions Club Online Silent Auction and 32nd Olney Open Charity Golf Tou…" at bounding box center [524, 251] width 1048 height 503
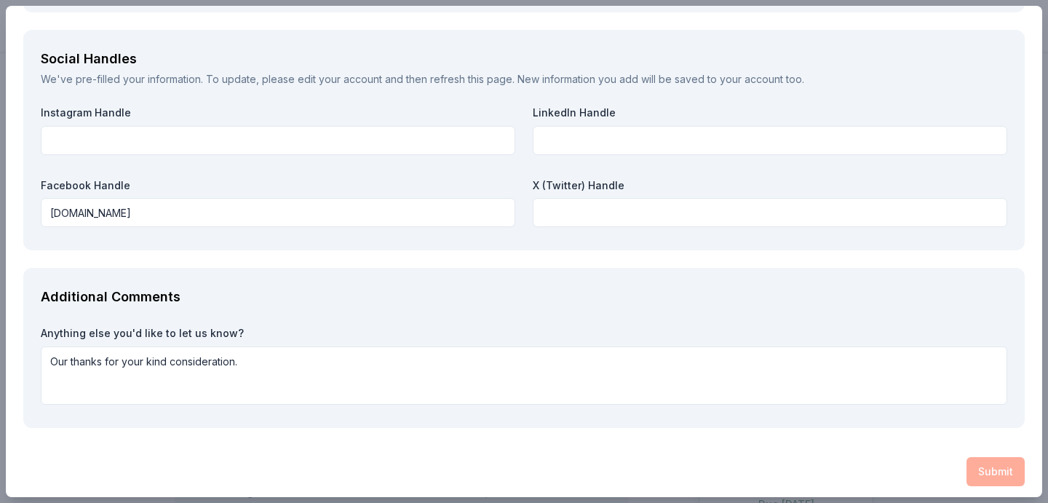
scroll to position [2095, 0]
drag, startPoint x: 1015, startPoint y: 461, endPoint x: 971, endPoint y: 461, distance: 44.4
click at [1015, 461] on div "Submit" at bounding box center [524, 473] width 1002 height 29
